Goal: Information Seeking & Learning: Stay updated

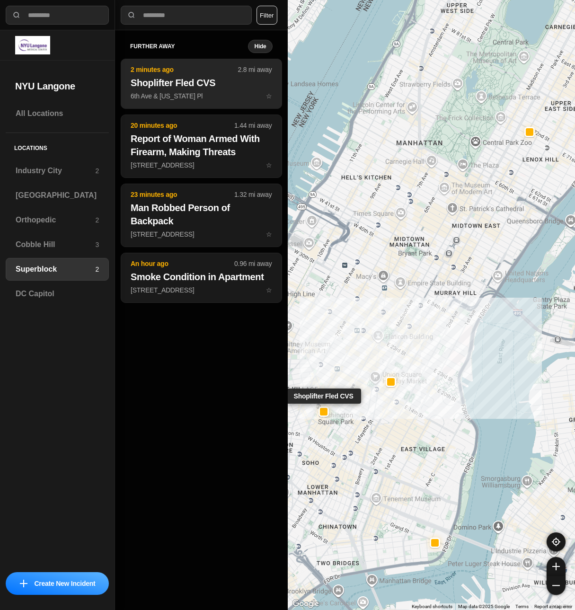
click at [171, 77] on h2 "Shoplifter Fled CVS" at bounding box center [202, 82] width 142 height 13
